Goal: Task Accomplishment & Management: Use online tool/utility

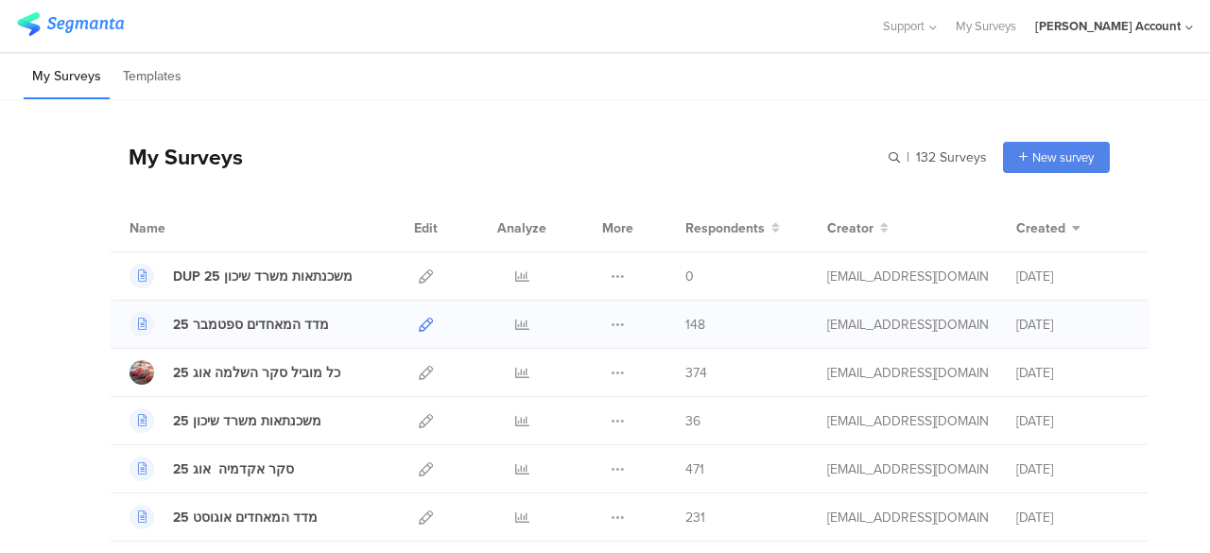
click at [419, 320] on icon at bounding box center [426, 325] width 14 height 14
click at [515, 320] on icon at bounding box center [522, 325] width 14 height 14
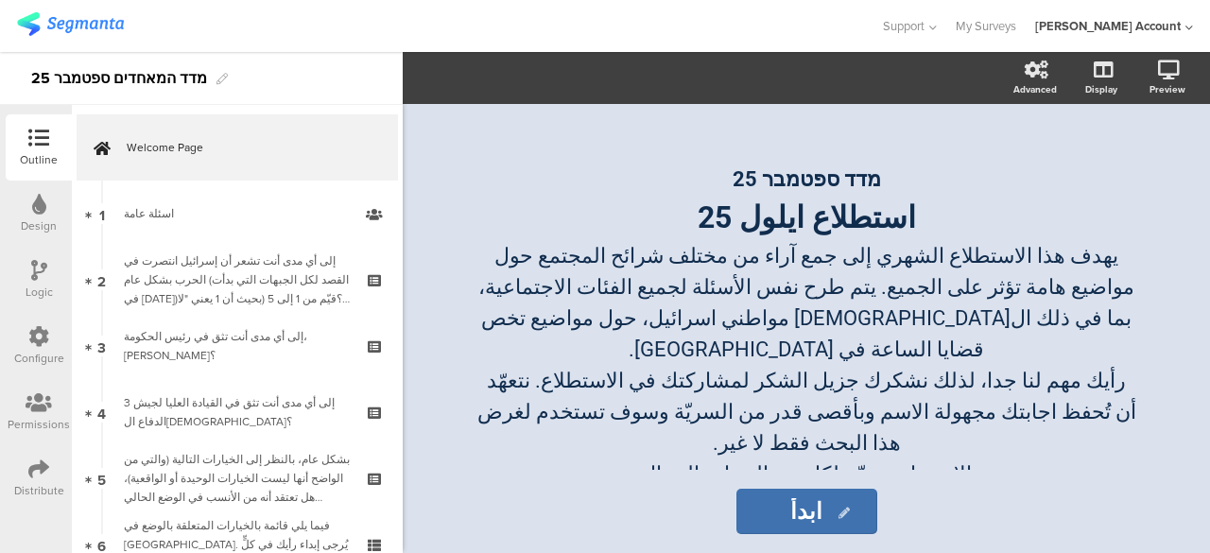
click at [43, 469] on icon at bounding box center [38, 468] width 21 height 21
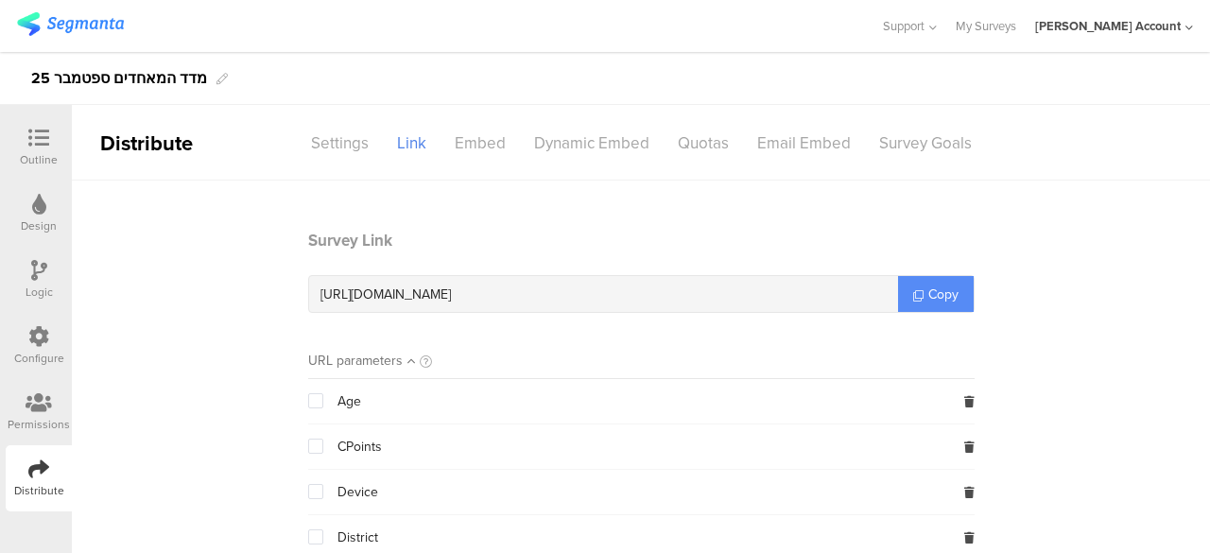
click at [936, 292] on span "Copy" at bounding box center [943, 294] width 30 height 20
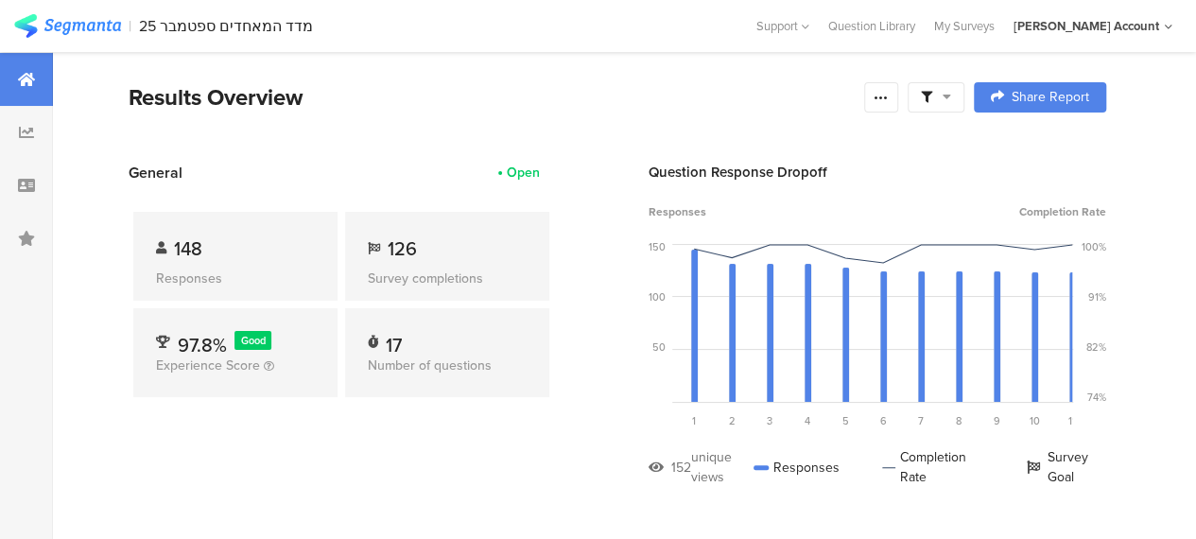
click at [951, 95] on icon at bounding box center [946, 96] width 9 height 13
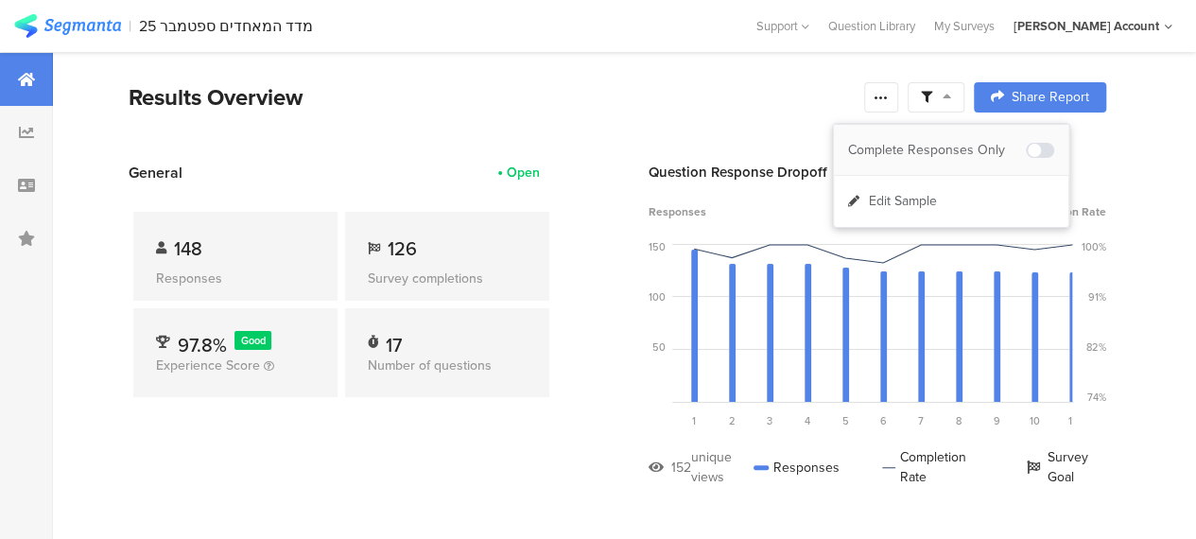
click at [964, 141] on div "Complete Responses Only" at bounding box center [937, 150] width 178 height 19
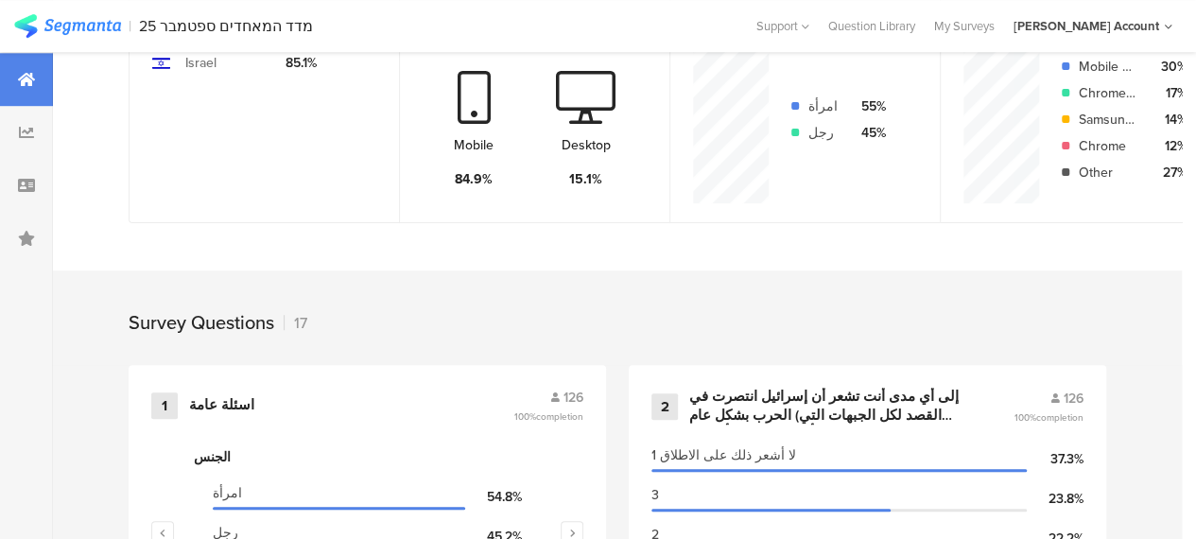
scroll to position [756, 0]
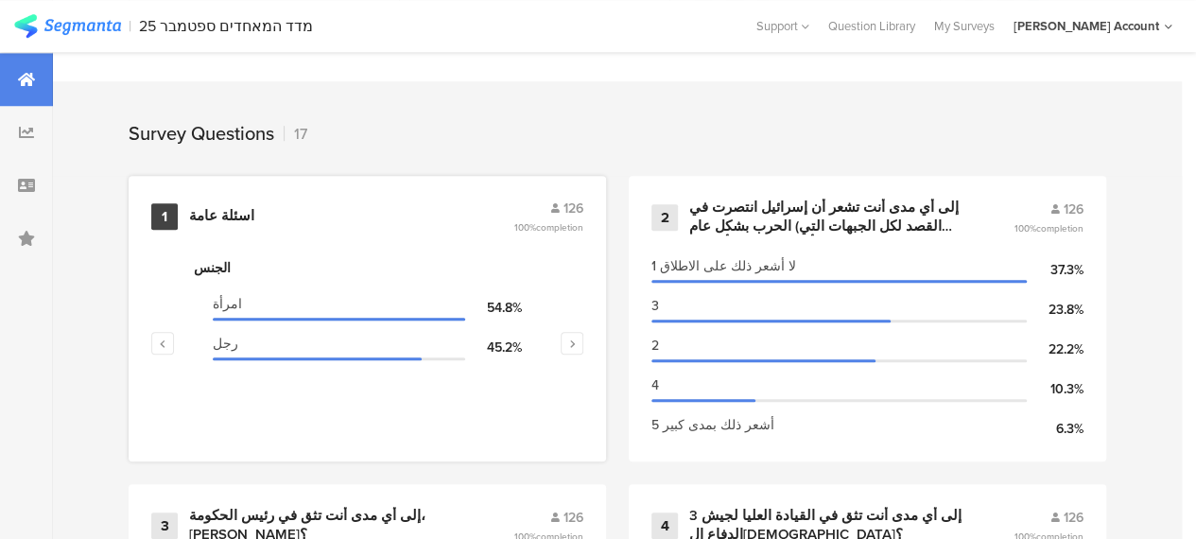
click at [230, 226] on div "اسئلة عامة" at bounding box center [221, 216] width 65 height 19
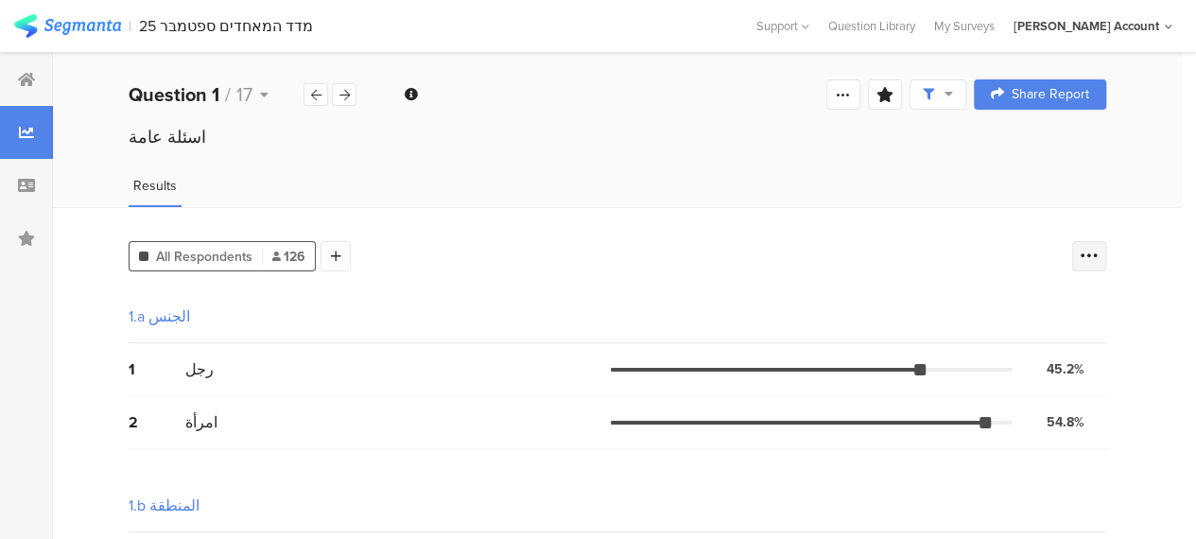
click at [1098, 255] on icon at bounding box center [1088, 256] width 19 height 19
click at [1094, 353] on span at bounding box center [1091, 349] width 28 height 15
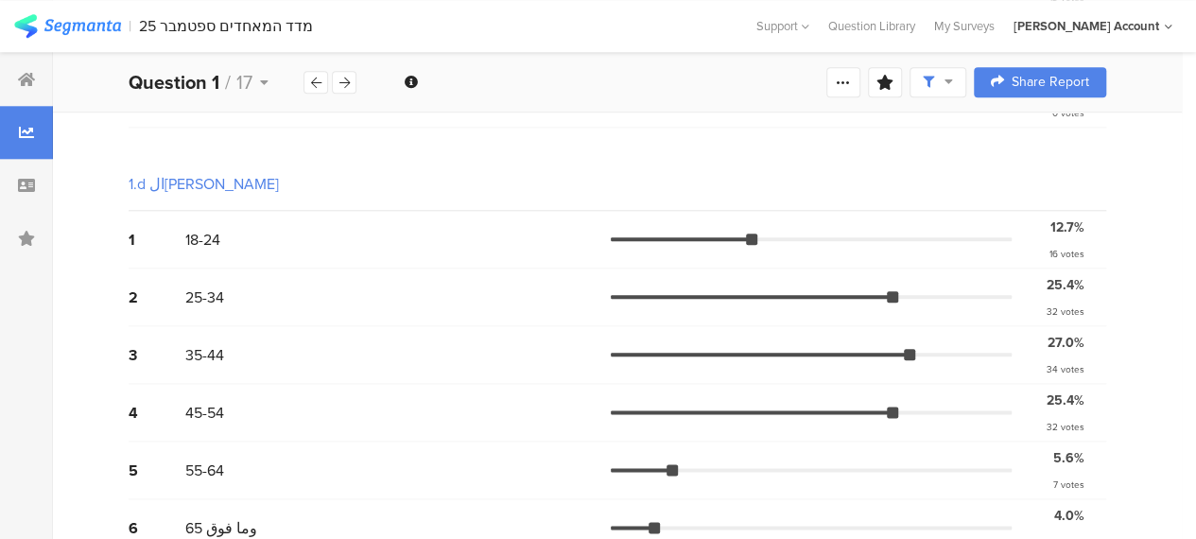
scroll to position [963, 0]
